Goal: Information Seeking & Learning: Find specific fact

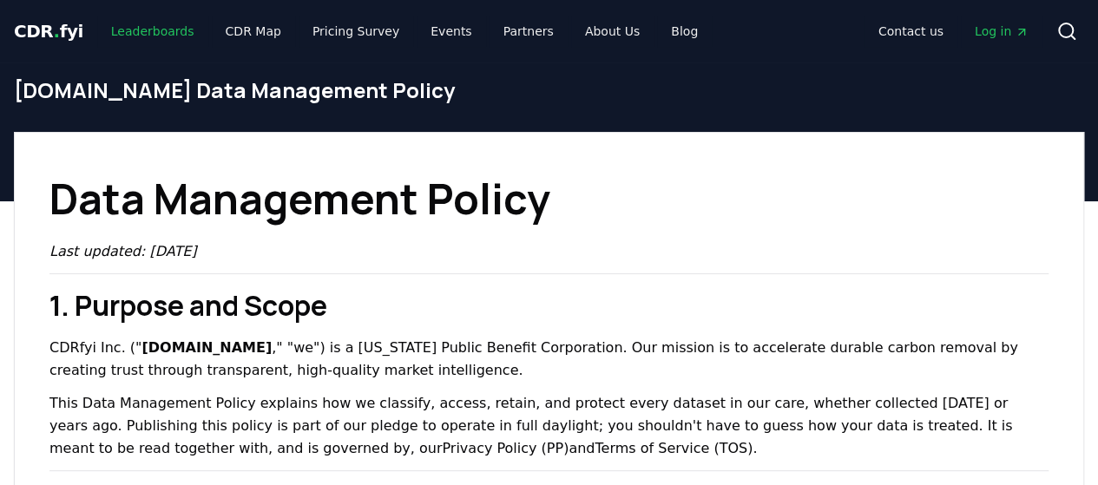
click at [156, 33] on link "Leaderboards" at bounding box center [152, 31] width 111 height 31
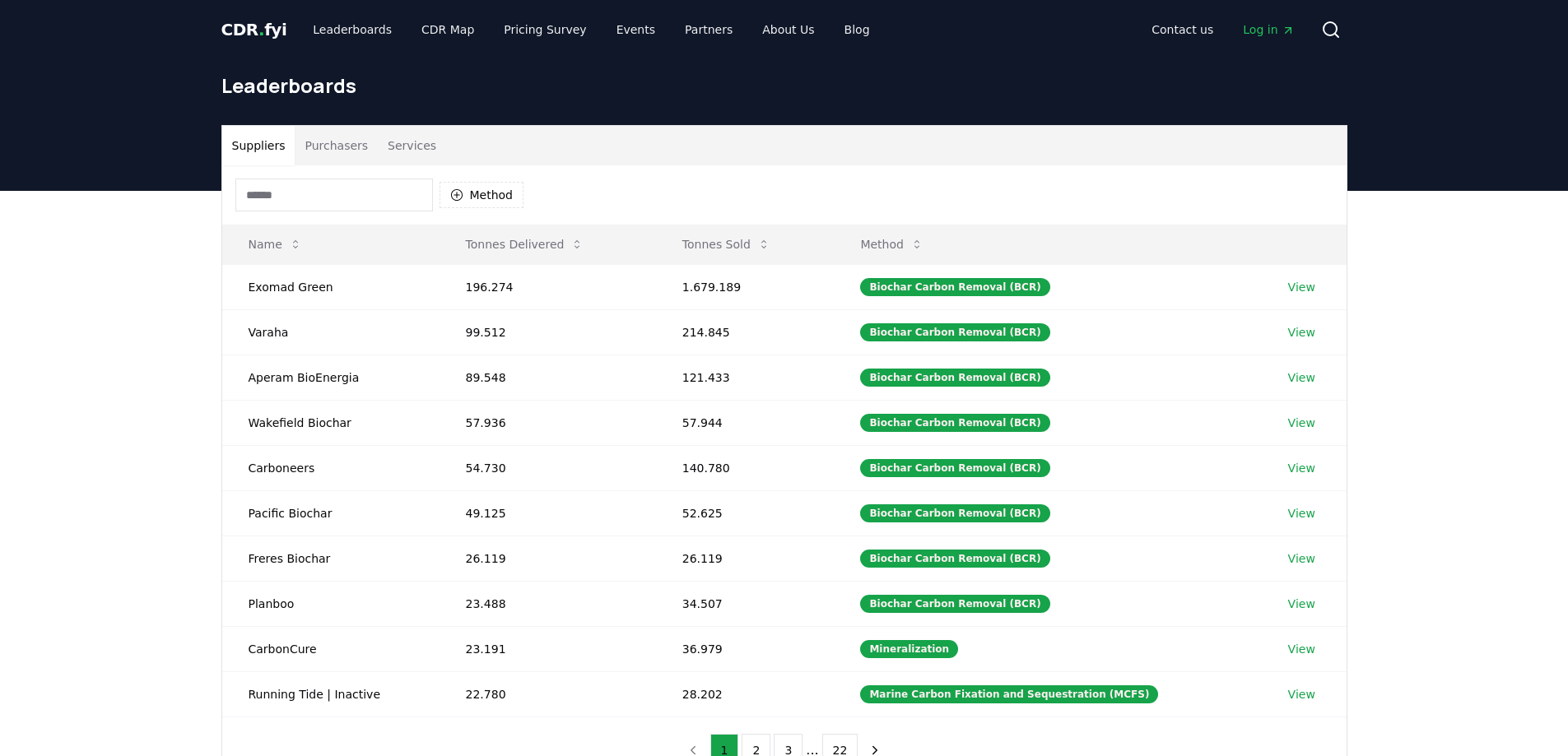
click at [360, 197] on input at bounding box center [334, 194] width 197 height 33
click at [341, 136] on button "Purchasers" at bounding box center [337, 146] width 83 height 40
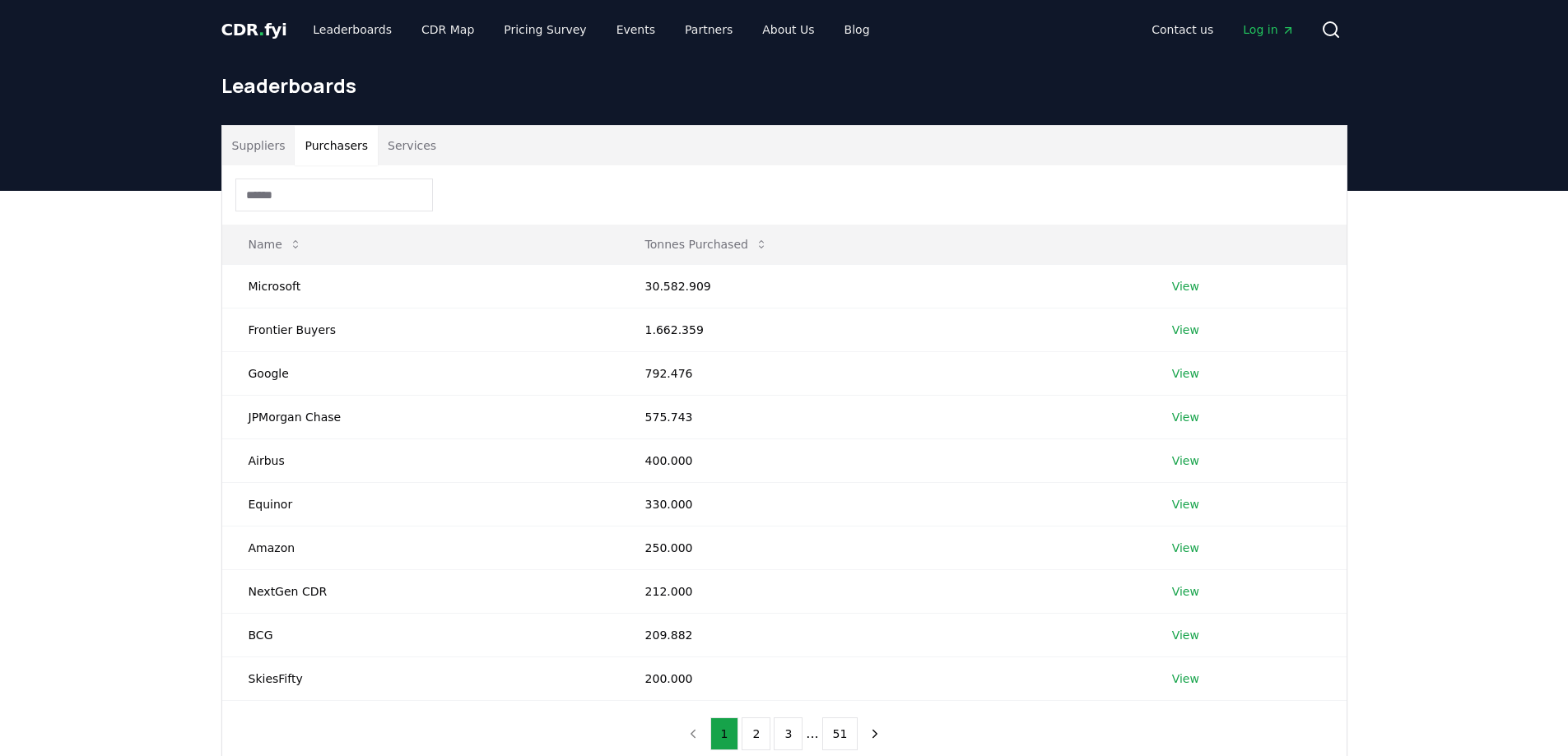
click at [338, 200] on input at bounding box center [334, 194] width 197 height 33
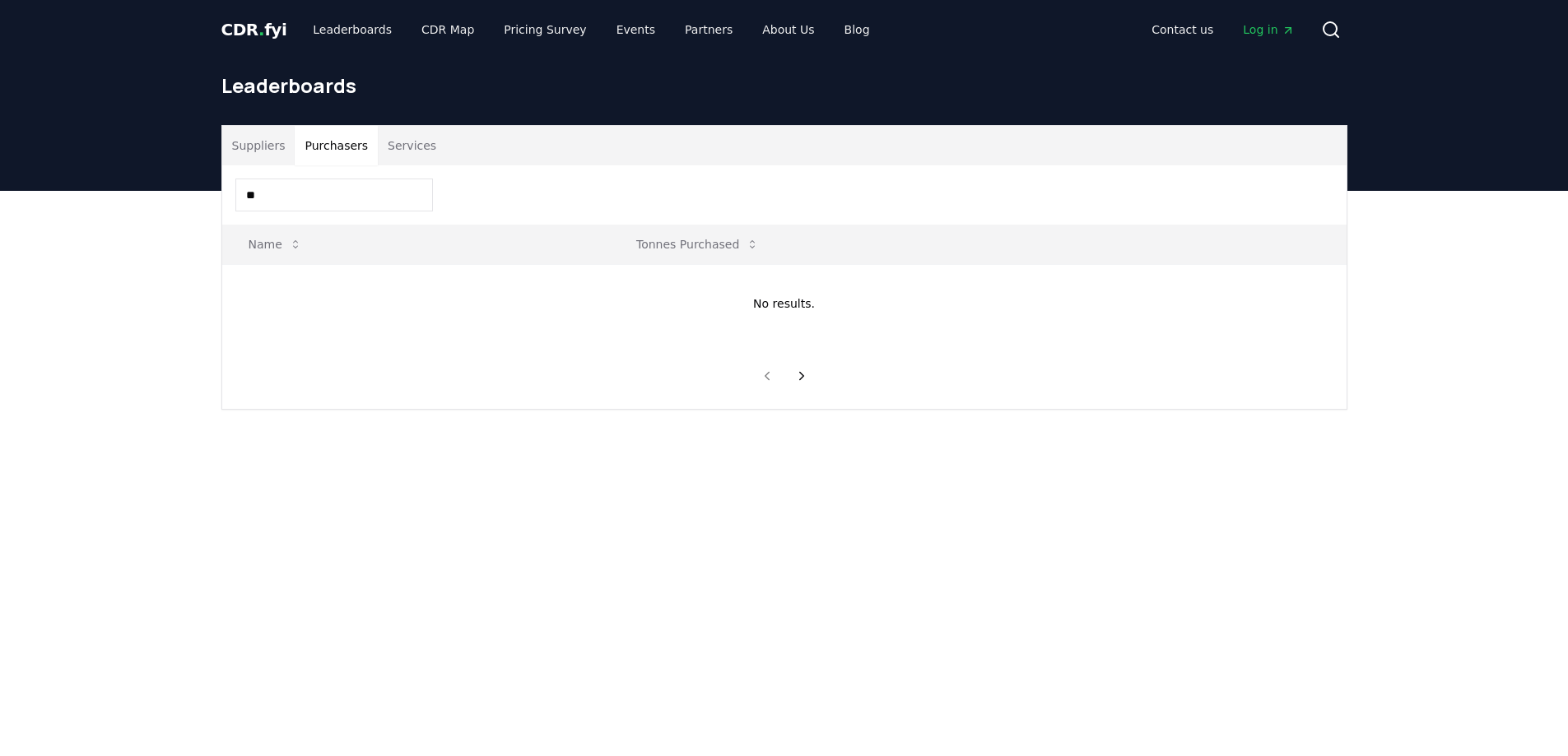
type input "*"
type input "*******"
click at [1041, 289] on link "View" at bounding box center [1171, 286] width 28 height 16
click at [282, 287] on td "Equinor" at bounding box center [394, 286] width 343 height 44
click at [644, 289] on td "330.000" at bounding box center [847, 286] width 565 height 44
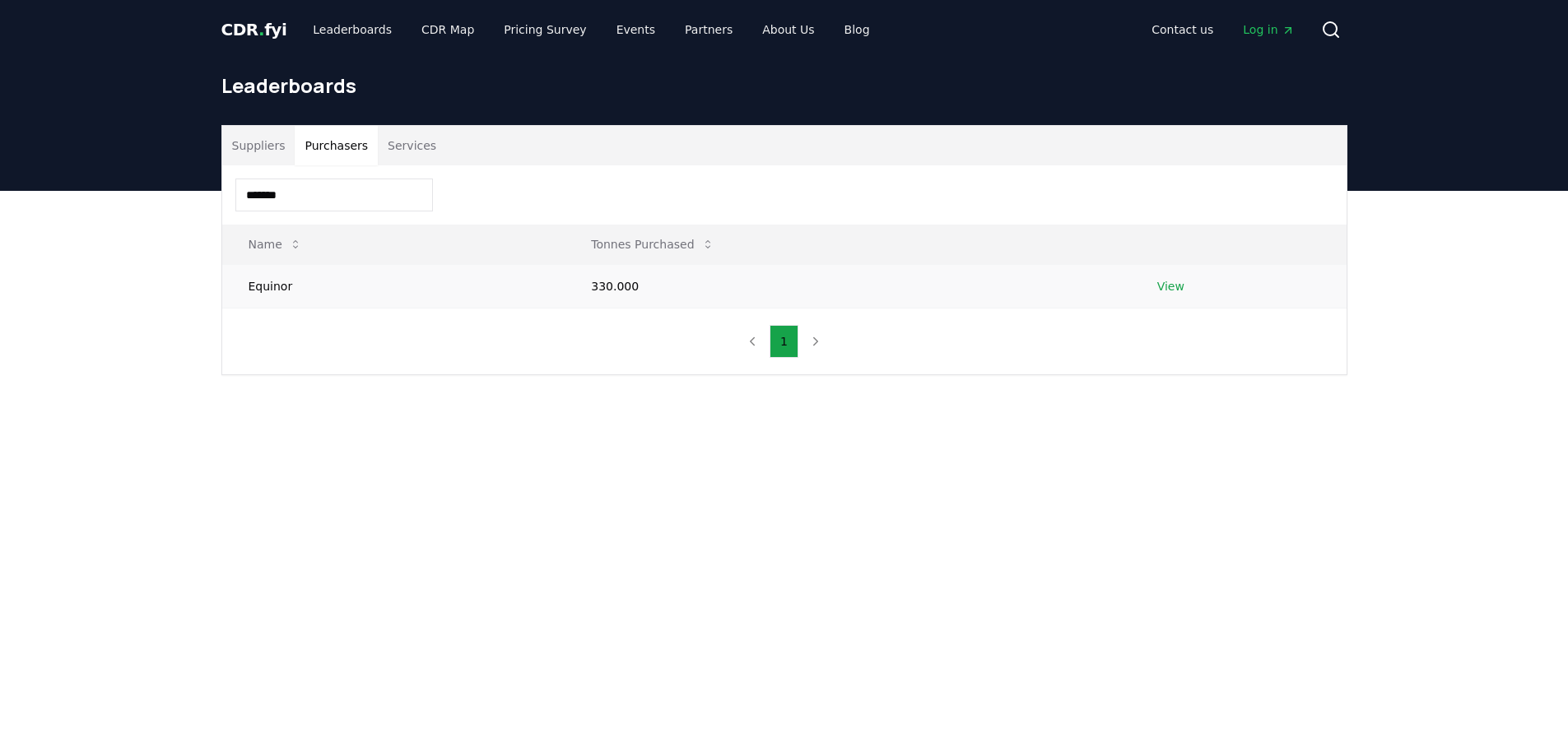
click at [1041, 288] on link "View" at bounding box center [1171, 286] width 28 height 16
